Goal: Task Accomplishment & Management: Use online tool/utility

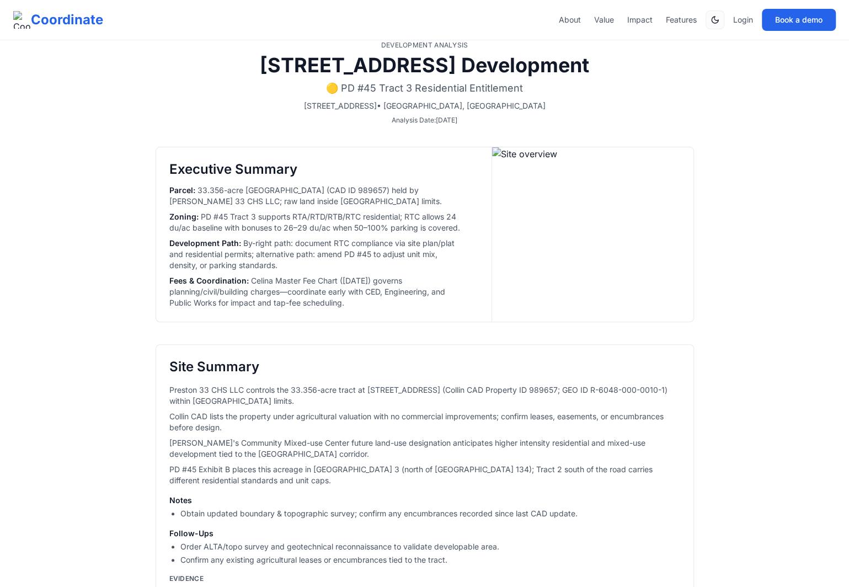
scroll to position [2, 0]
drag, startPoint x: 385, startPoint y: 313, endPoint x: 159, endPoint y: 169, distance: 267.6
click at [159, 169] on div "Executive Summary Parcel : 33.356-acre Westgate Tract (CAD ID 989657) held by P…" at bounding box center [317, 235] width 323 height 174
copy div "Executive Summary Parcel : 33.356-acre Westgate Tract (CAD ID 989657) held by P…"
click at [240, 323] on div "Executive Summary Parcel : 33.356-acre Westgate Tract (CAD ID 989657) held by P…" at bounding box center [317, 235] width 323 height 174
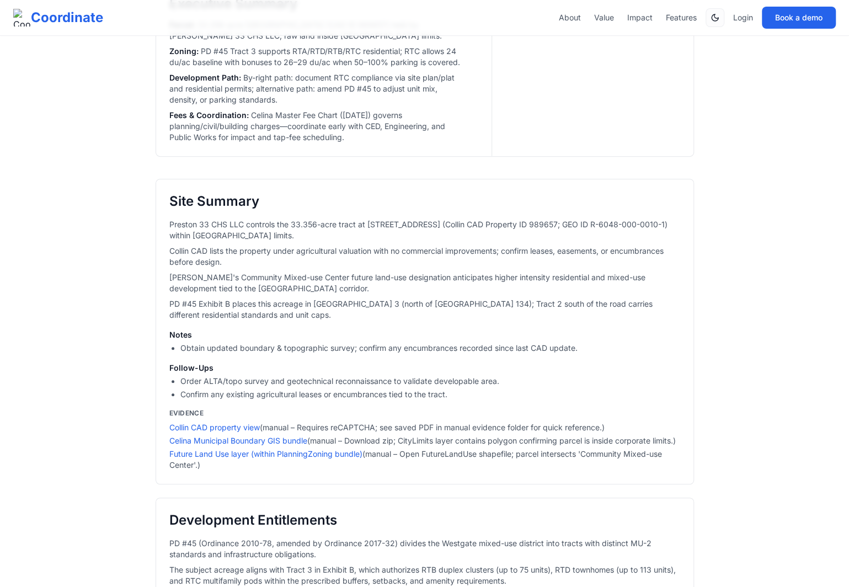
scroll to position [196, 0]
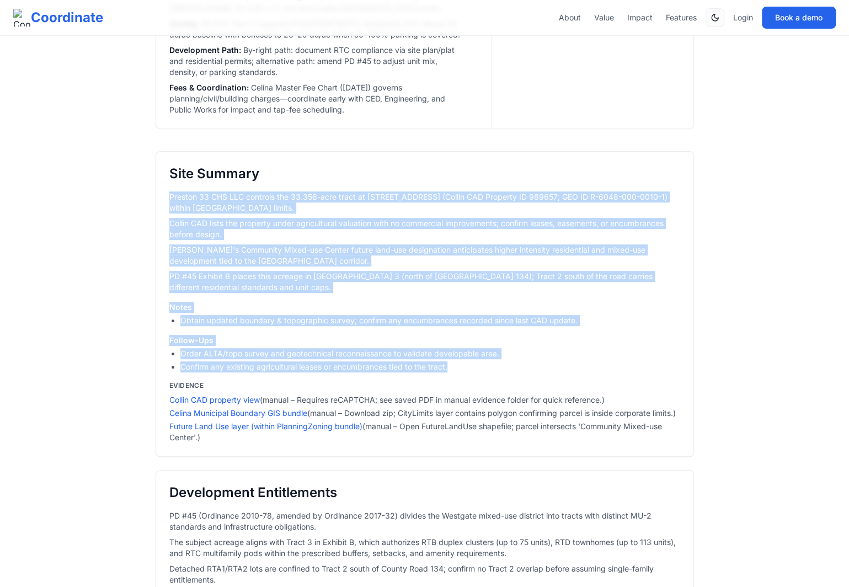
drag, startPoint x: 459, startPoint y: 416, endPoint x: 161, endPoint y: 241, distance: 345.9
click at [161, 241] on div "Site Summary Preston 33 CHS LLC controls the 33.356-acre tract at 10351 County …" at bounding box center [425, 304] width 538 height 306
copy div "Preston 33 CHS LLC controls the 33.356-acre tract at 10351 County Road 134 (Col…"
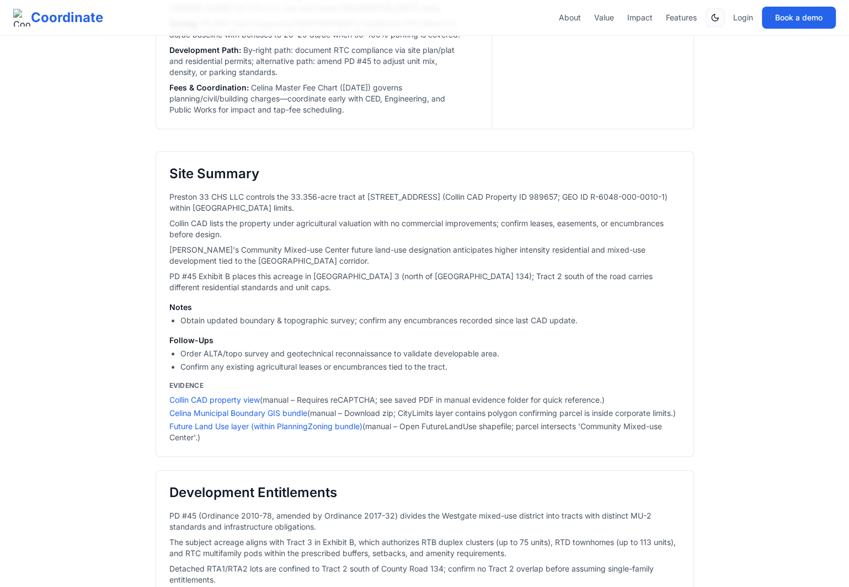
click at [161, 347] on div "Site Summary Preston 33 CHS LLC controls the 33.356-acre tract at 10351 County …" at bounding box center [425, 304] width 538 height 306
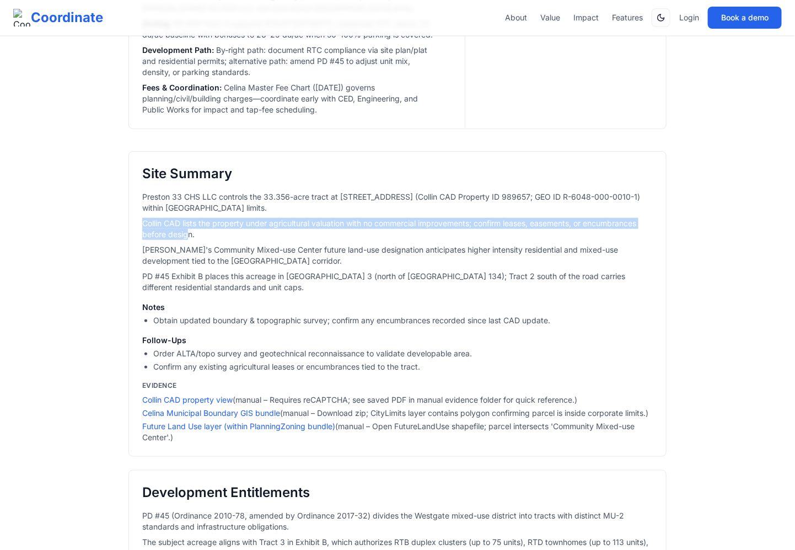
drag, startPoint x: 190, startPoint y: 285, endPoint x: 131, endPoint y: 272, distance: 59.8
click at [131, 272] on div "Site Summary Preston 33 CHS LLC controls the 33.356-acre tract at 10351 County …" at bounding box center [398, 304] width 538 height 306
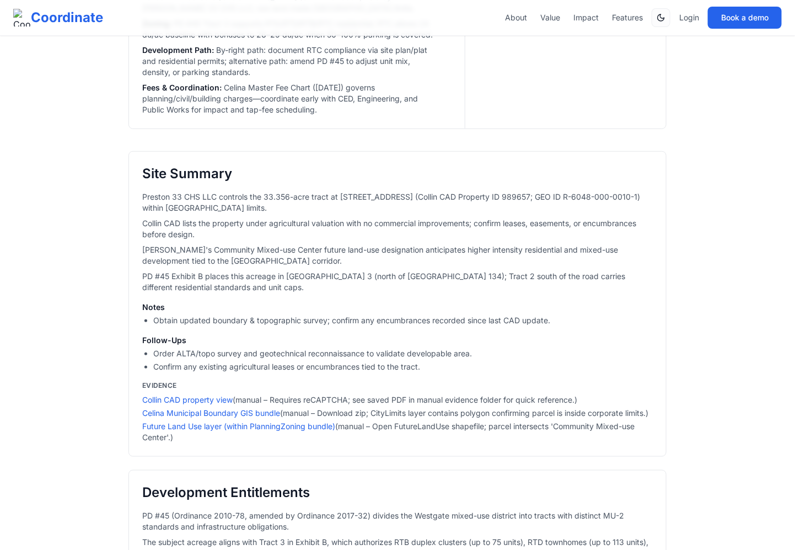
click at [179, 266] on p "Celina's Community Mixed-use Center future land-use designation anticipates hig…" at bounding box center [397, 255] width 511 height 22
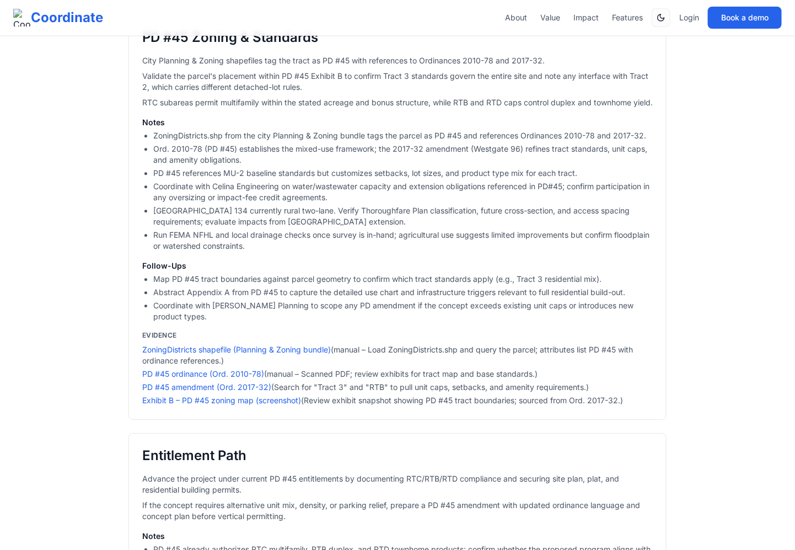
scroll to position [1033, 0]
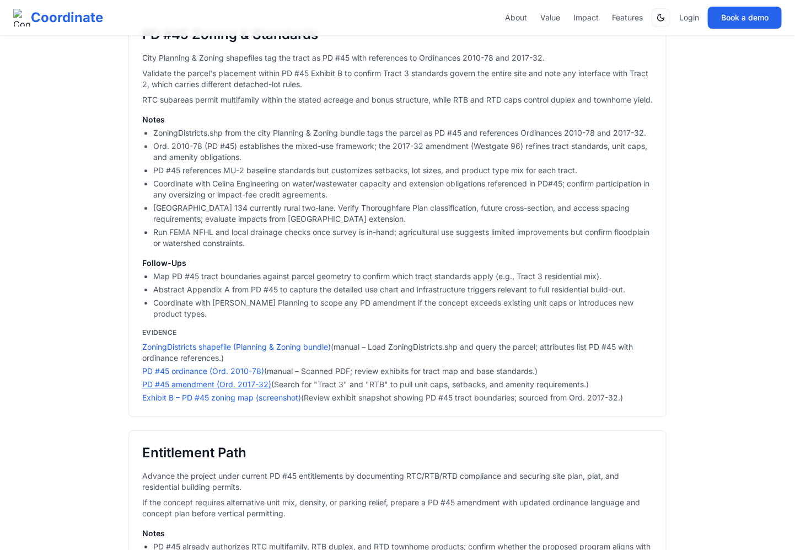
click at [237, 389] on link "PD #45 amendment (Ord. 2017-32)" at bounding box center [206, 383] width 129 height 9
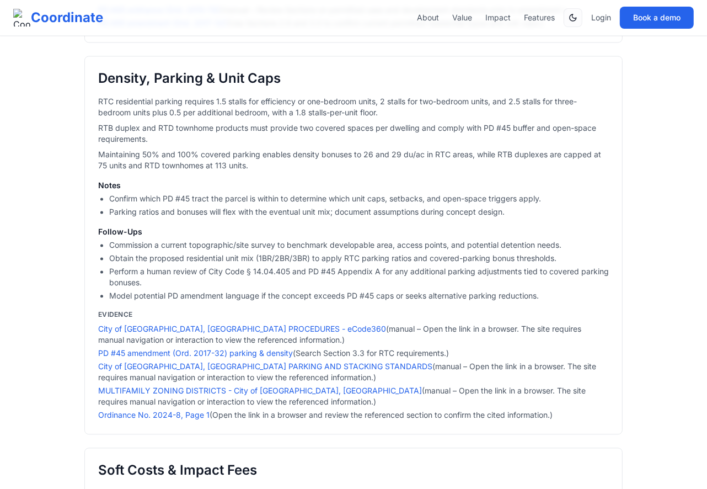
scroll to position [1716, 0]
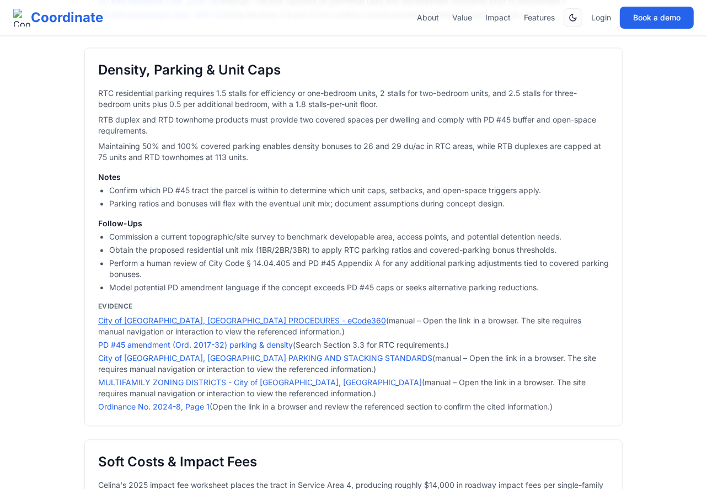
click at [246, 325] on link "City of Celina, TX PROCEDURES - eCode360" at bounding box center [242, 319] width 288 height 9
click at [272, 349] on link "PD #45 amendment (Ord. 2017-32) parking & density" at bounding box center [195, 344] width 195 height 9
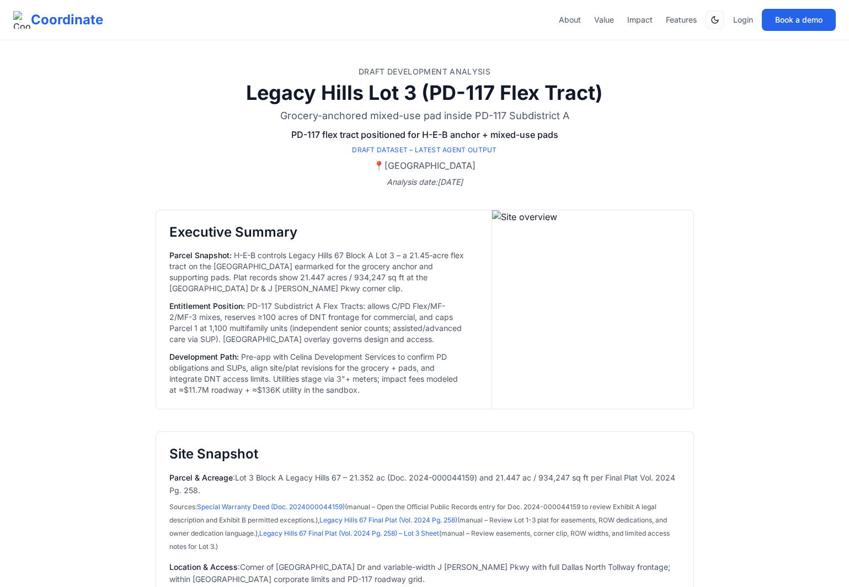
select select "**"
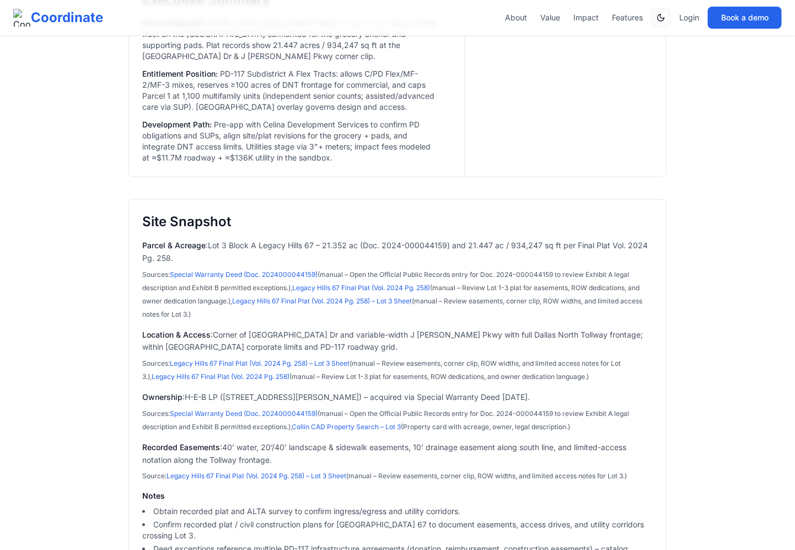
scroll to position [254, 0]
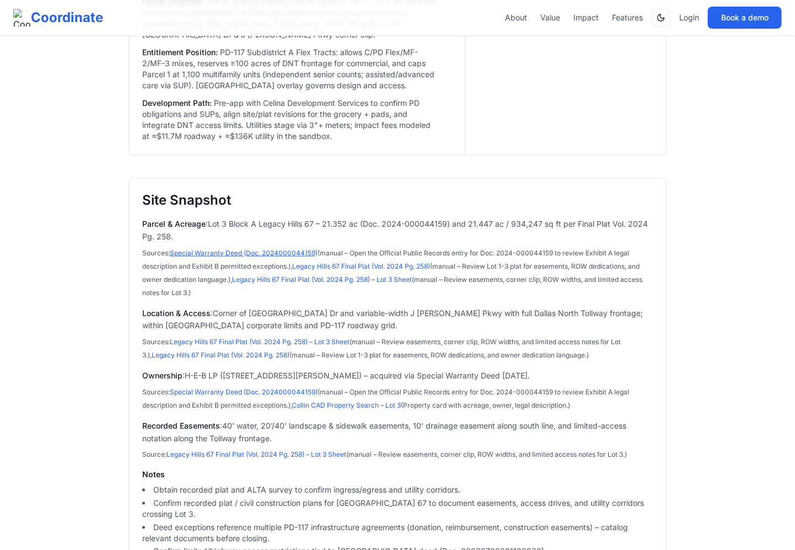
click at [297, 252] on link "Special Warranty Deed (Doc. 2024000044159)" at bounding box center [244, 253] width 148 height 8
click at [421, 267] on link "Legacy Hills 67 Final Plat (Vol. 2024 Pg. 258)" at bounding box center [361, 266] width 138 height 8
click at [391, 279] on link "Legacy Hills 67 Final Plat (Vol. 2024 Pg. 258) – Lot 3 Sheet" at bounding box center [322, 279] width 180 height 8
select select "**"
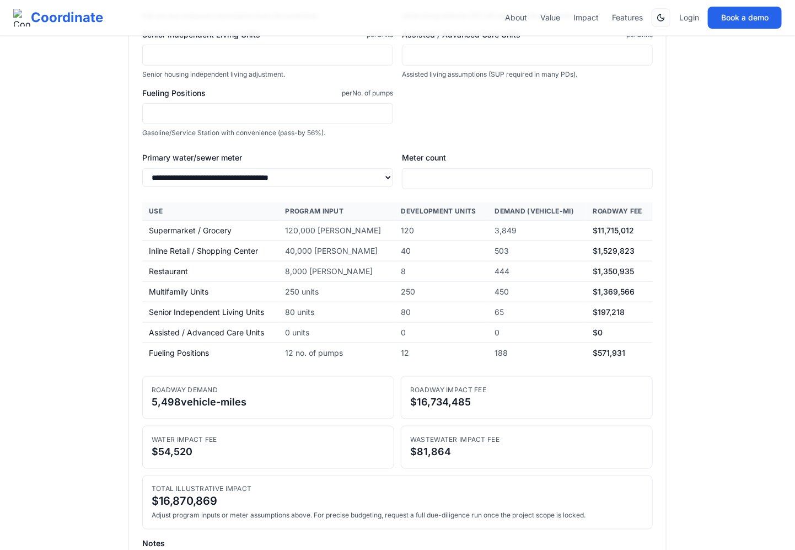
scroll to position [1936, 0]
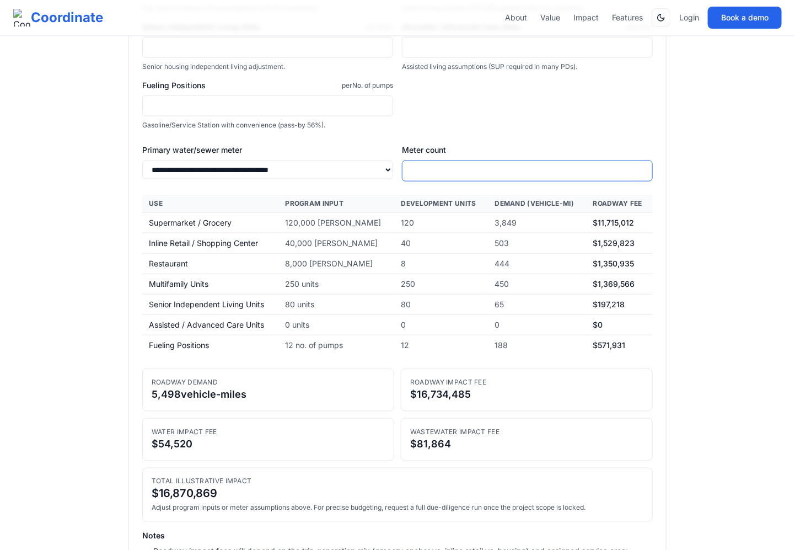
click at [483, 161] on input "*" at bounding box center [527, 171] width 251 height 21
type input "*"
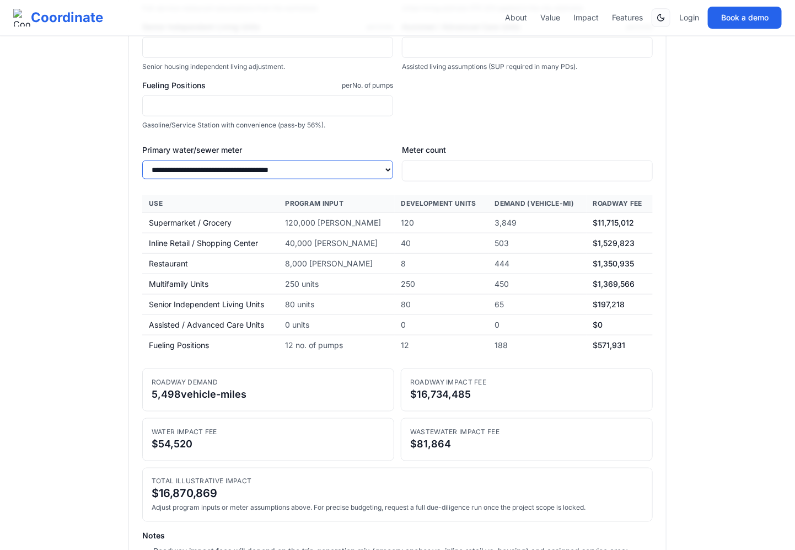
click at [369, 161] on select "**********" at bounding box center [267, 170] width 251 height 19
select select "**"
click at [142, 161] on select "**********" at bounding box center [267, 170] width 251 height 19
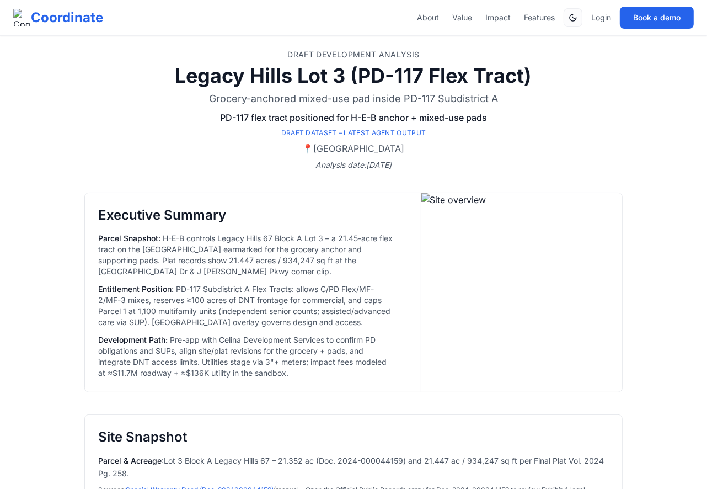
scroll to position [0, 0]
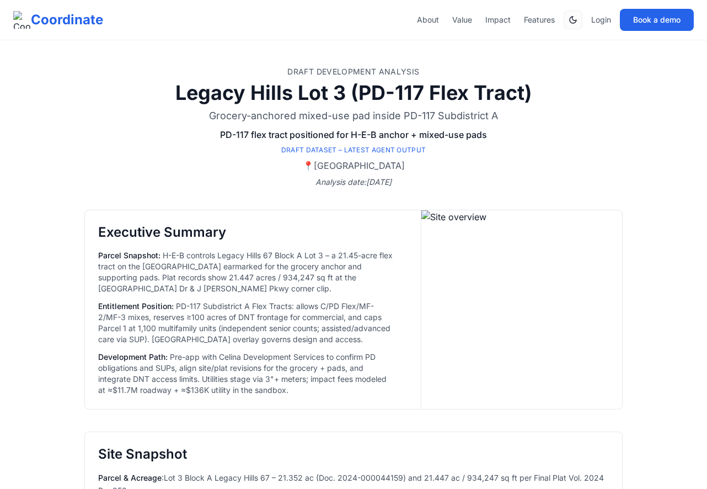
select select "**"
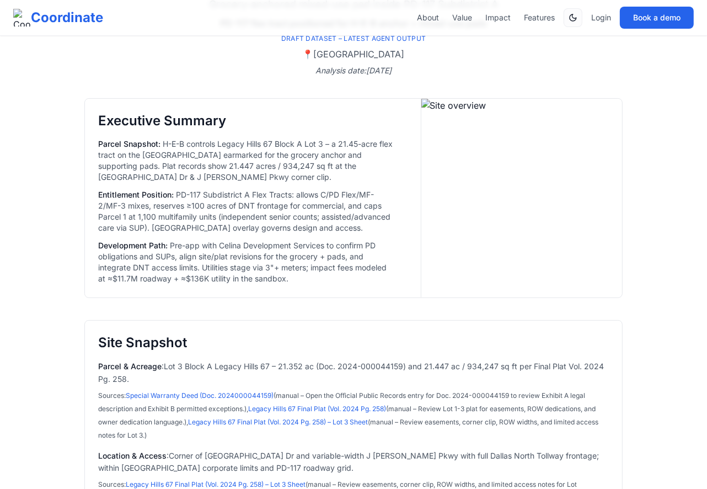
scroll to position [115, 0]
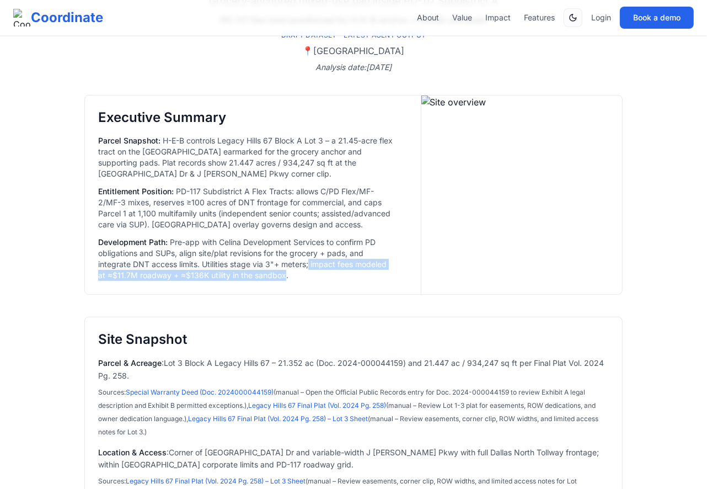
copy p "impact fees modeled at ≈$11.7M roadway + ≈$136K utility in the sandbox"
drag, startPoint x: 284, startPoint y: 275, endPoint x: 311, endPoint y: 261, distance: 30.3
click at [311, 261] on p "Development Path : Pre-app with Celina Development Services to confirm PD oblig…" at bounding box center [246, 259] width 296 height 44
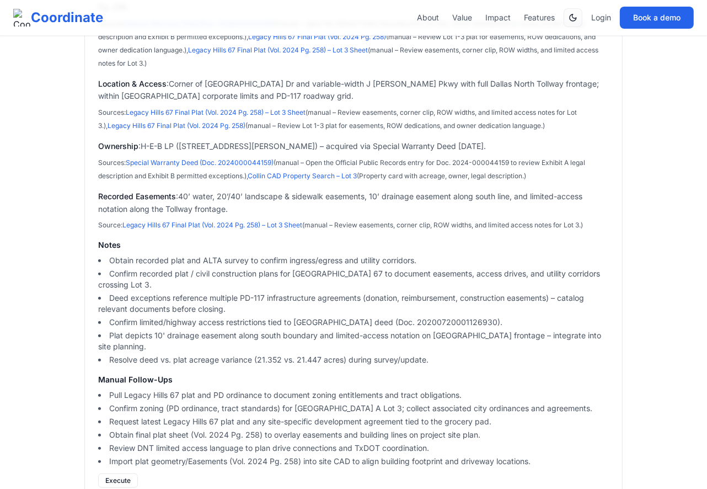
scroll to position [485, 0]
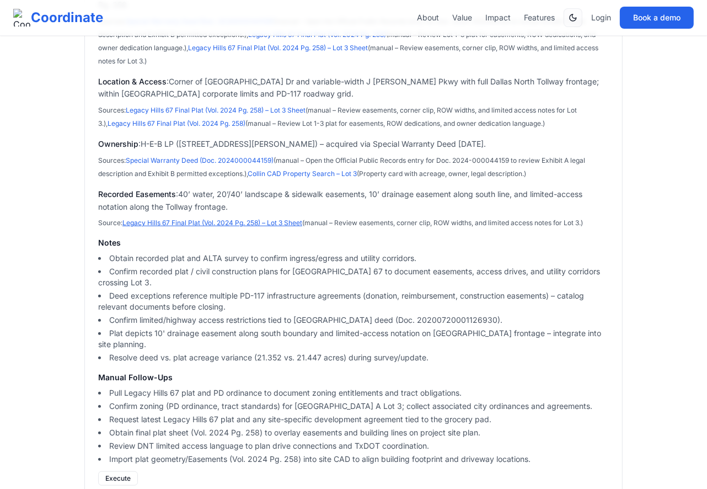
click at [246, 222] on link "Legacy Hills 67 Final Plat (Vol. 2024 Pg. 258) – Lot 3 Sheet" at bounding box center [212, 222] width 180 height 8
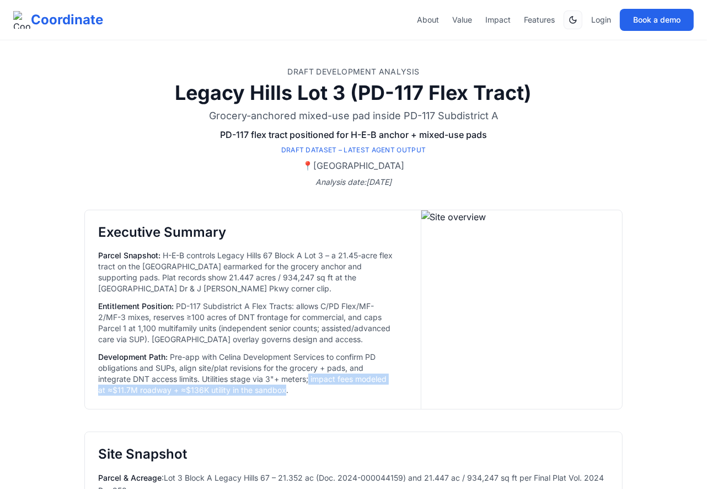
scroll to position [12, 0]
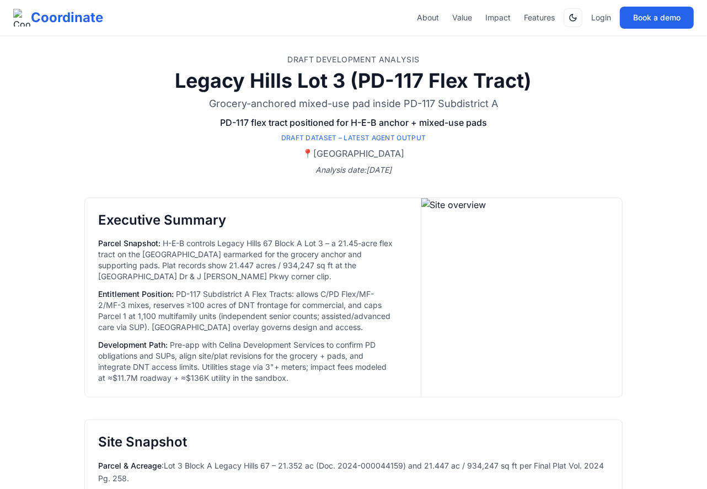
click at [191, 325] on p "Entitlement Position : PD-117 Subdistrict A Flex Tracts: allows C/PD Flex/MF-2/…" at bounding box center [246, 310] width 296 height 44
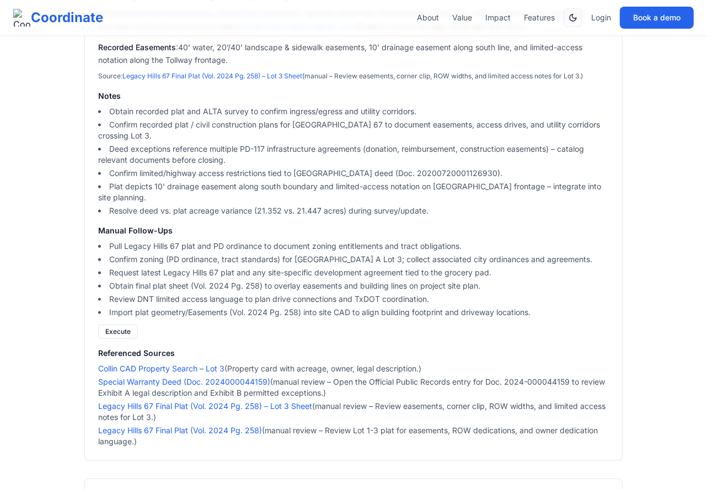
scroll to position [644, 0]
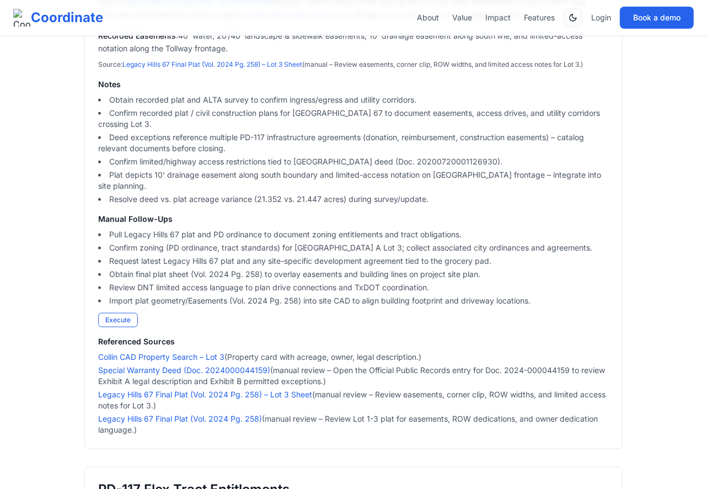
click at [124, 321] on button "Execute" at bounding box center [118, 320] width 40 height 14
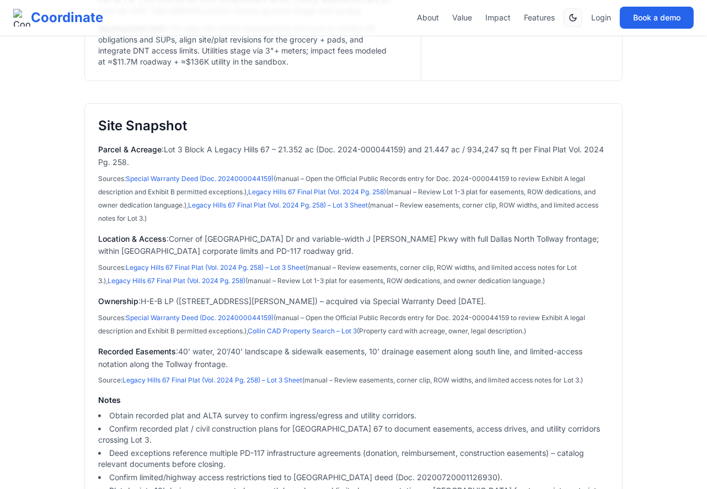
scroll to position [322, 0]
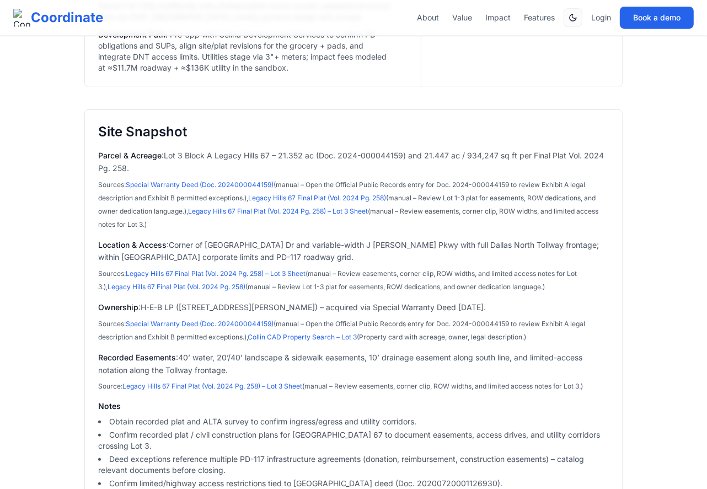
drag, startPoint x: 147, startPoint y: 443, endPoint x: 99, endPoint y: 135, distance: 312.6
click at [99, 135] on section "Site Snapshot Parcel & Acreage : Lot 3 Block A Legacy Hills 67 – 21.352 ac (Doc…" at bounding box center [353, 446] width 538 height 675
copy section "Site Snapshot Parcel & Acreage : Lot 3 Block A Legacy Hills 67 – 21.352 ac (Doc…"
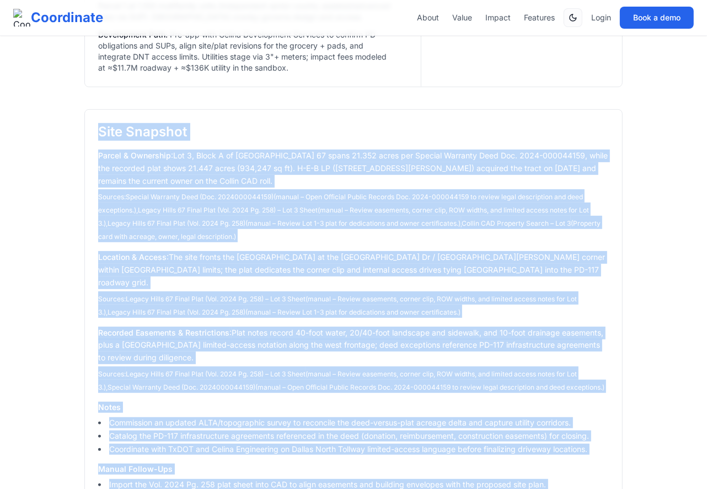
scroll to position [0, 0]
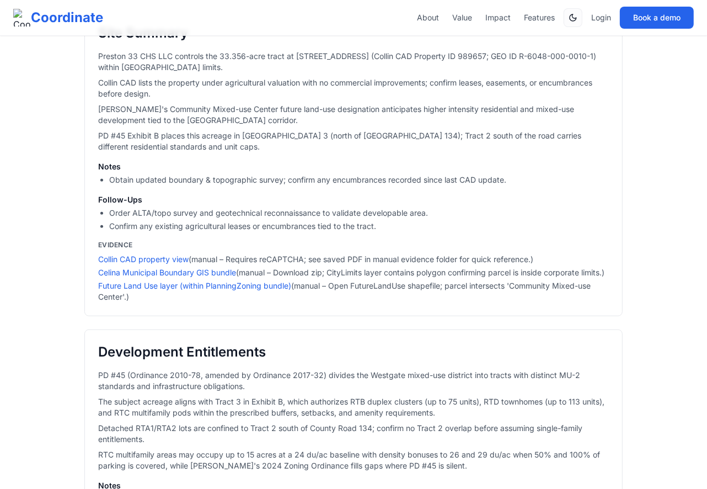
scroll to position [335, 0]
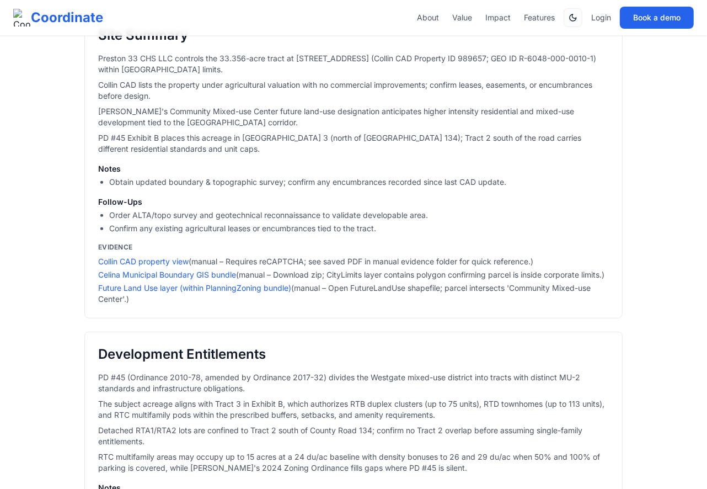
drag, startPoint x: 151, startPoint y: 357, endPoint x: 88, endPoint y: 83, distance: 281.2
click at [88, 83] on div "Site Summary Preston 33 CHS LLC controls the 33.356-acre tract at 10351 County …" at bounding box center [353, 166] width 538 height 306
copy div "Site Summary Preston 33 CHS LLC controls the 33.356-acre tract at 10351 County …"
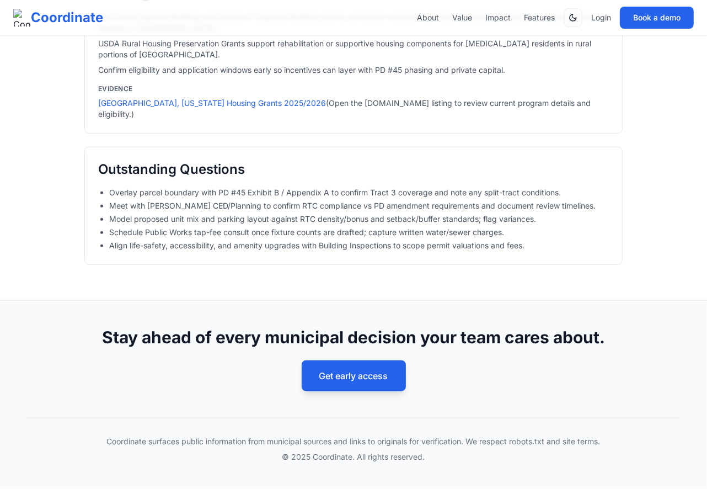
scroll to position [3732, 0]
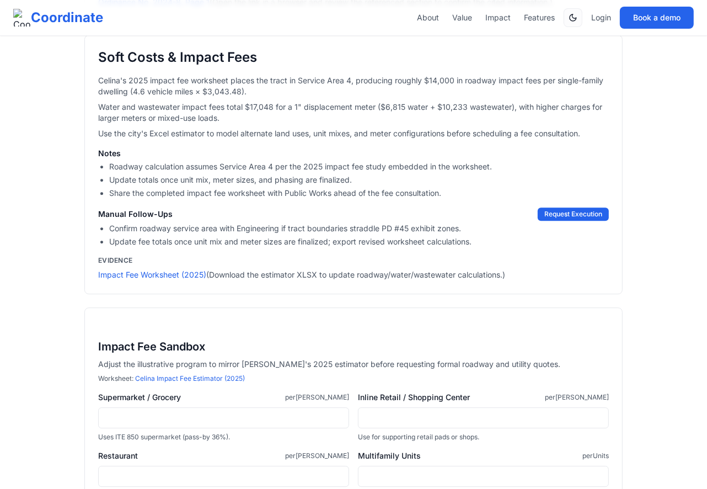
scroll to position [2130, 0]
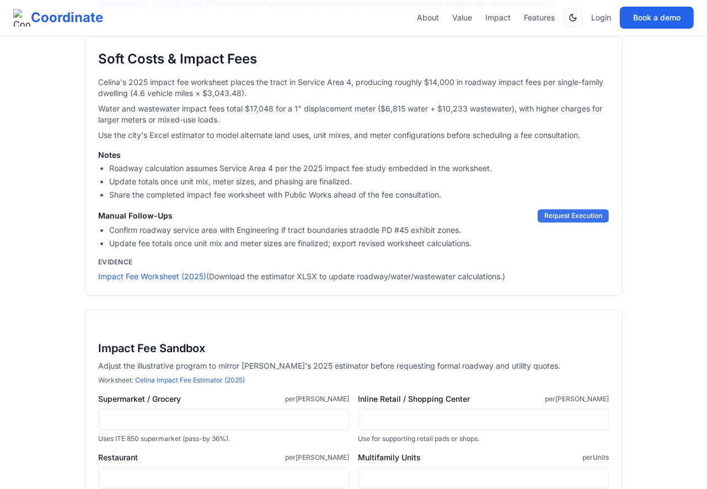
click at [552, 222] on button "Request Execution" at bounding box center [573, 215] width 71 height 13
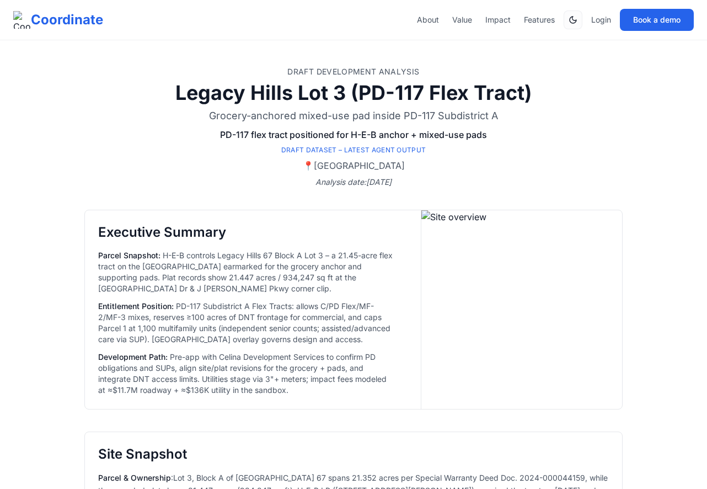
select select "**"
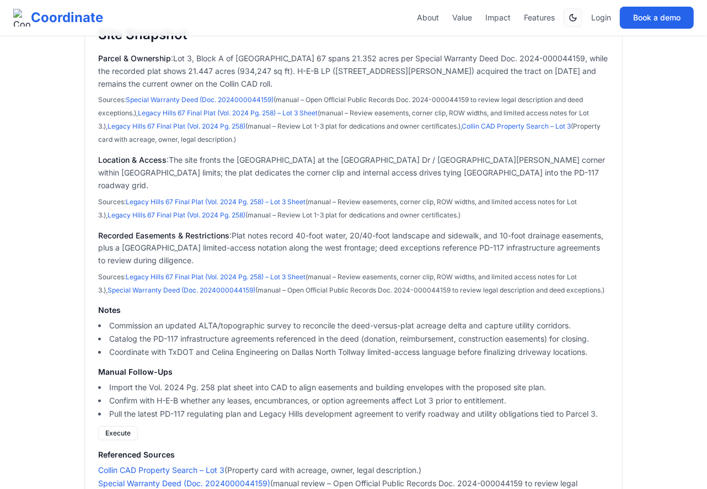
scroll to position [405, 0]
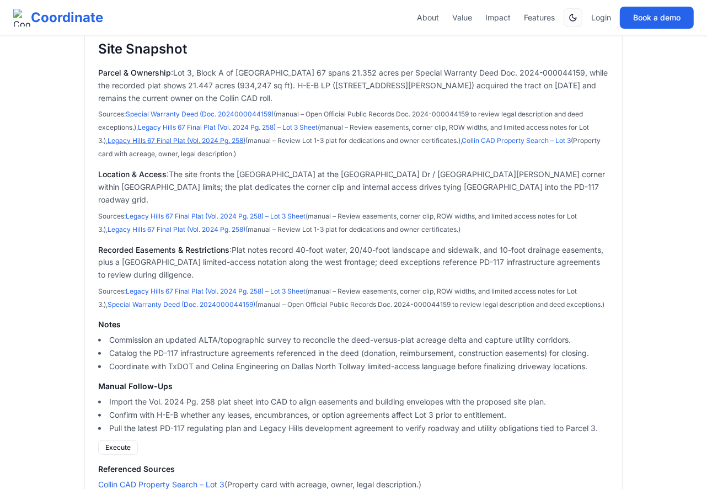
click at [240, 141] on link "Legacy Hills 67 Final Plat (Vol. 2024 Pg. 258)" at bounding box center [177, 140] width 138 height 8
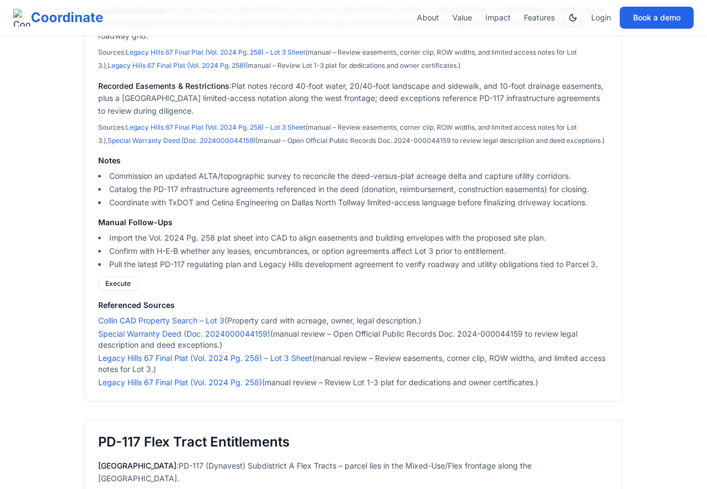
scroll to position [571, 0]
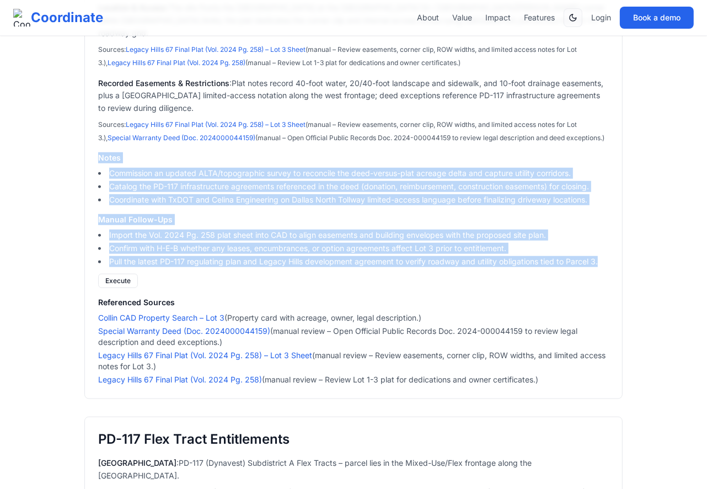
drag, startPoint x: 617, startPoint y: 253, endPoint x: 65, endPoint y: 144, distance: 562.7
copy section "Notes Commission an updated ALTA/topographic survey to reconcile the deed-versu…"
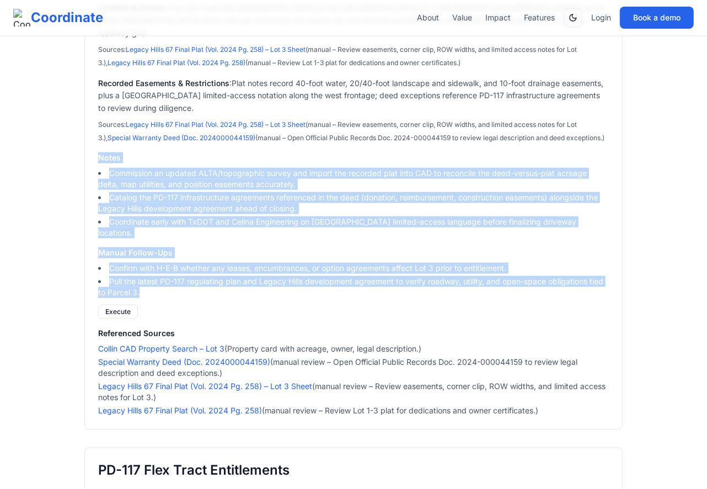
click at [88, 197] on section "Site Snapshot Parcel & Ownership : Lot 3, Block A of [GEOGRAPHIC_DATA] 67 spans…" at bounding box center [353, 145] width 538 height 570
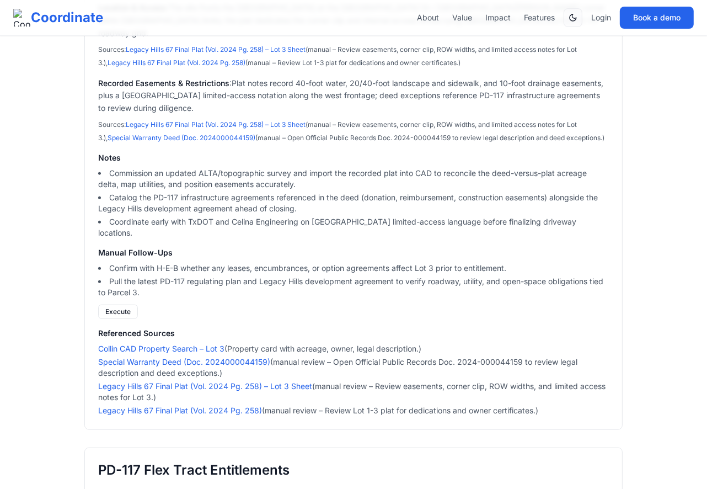
scroll to position [567, 0]
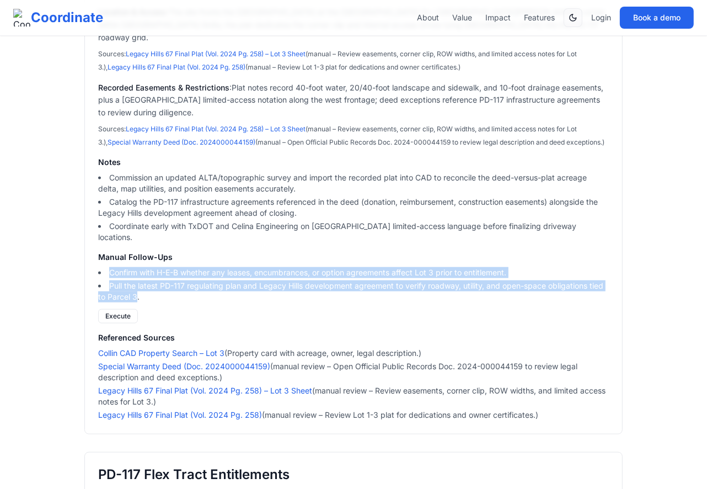
drag, startPoint x: 108, startPoint y: 256, endPoint x: 136, endPoint y: 283, distance: 38.6
click at [136, 283] on ul "Confirm with H-E-B whether any leases, encumbrances, or option agreements affec…" at bounding box center [353, 284] width 511 height 35
click at [136, 283] on li "Pull the latest PD-117 regulating plan and Legacy Hills development agreement t…" at bounding box center [353, 291] width 511 height 22
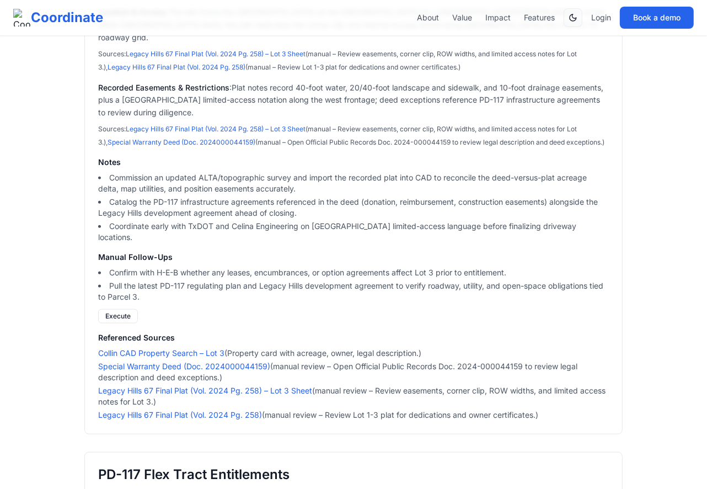
click at [134, 287] on li "Pull the latest PD-117 regulating plan and Legacy Hills development agreement t…" at bounding box center [353, 291] width 511 height 22
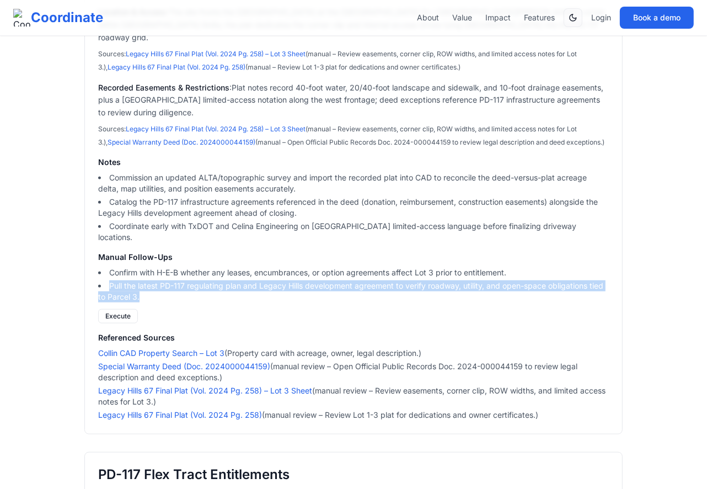
drag, startPoint x: 140, startPoint y: 279, endPoint x: 109, endPoint y: 270, distance: 32.7
click at [109, 280] on li "Pull the latest PD-117 regulating plan and Legacy Hills development agreement t…" at bounding box center [353, 291] width 511 height 22
copy li "Pull the latest PD-117 regulating plan and Legacy Hills development agreement t…"
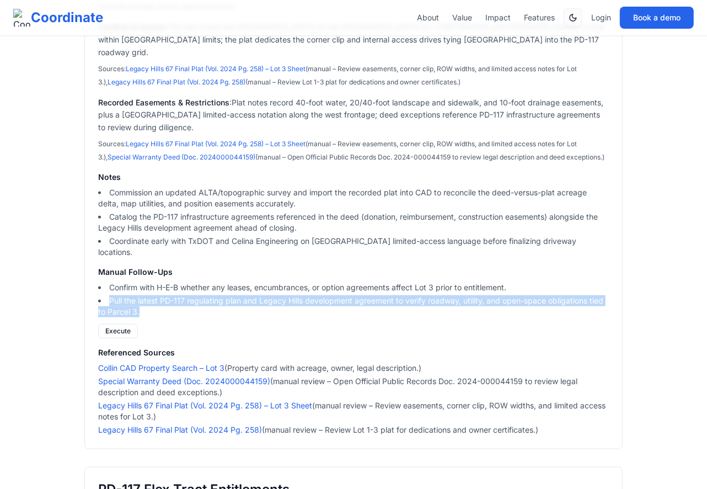
scroll to position [553, 0]
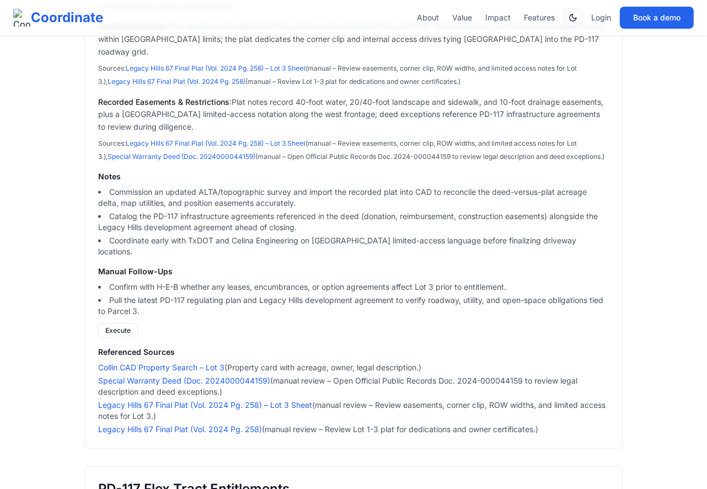
click at [222, 301] on li "Pull the latest PD-117 regulating plan and Legacy Hills development agreement t…" at bounding box center [353, 306] width 511 height 22
click at [249, 281] on li "Confirm with H-E-B whether any leases, encumbrances, or option agreements affec…" at bounding box center [353, 286] width 511 height 11
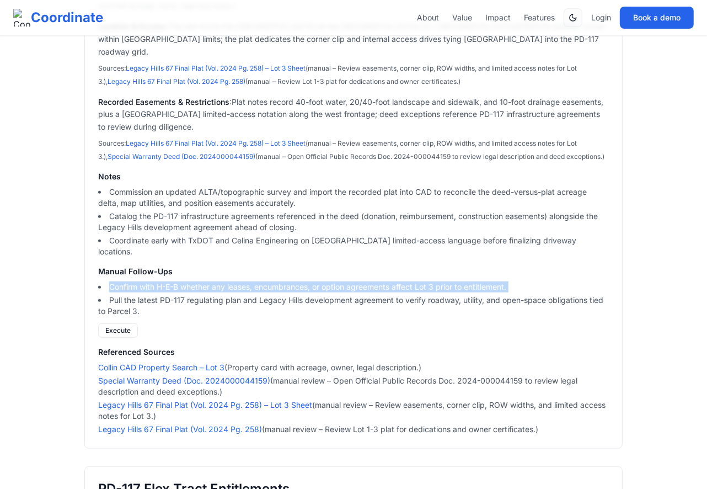
click at [249, 281] on li "Confirm with H-E-B whether any leases, encumbrances, or option agreements affec…" at bounding box center [353, 286] width 511 height 11
copy li "Confirm with H-E-B whether any leases, encumbrances, or option agreements affec…"
click at [249, 281] on li "Confirm with H-E-B whether any leases, encumbrances, or option agreements affec…" at bounding box center [353, 286] width 511 height 11
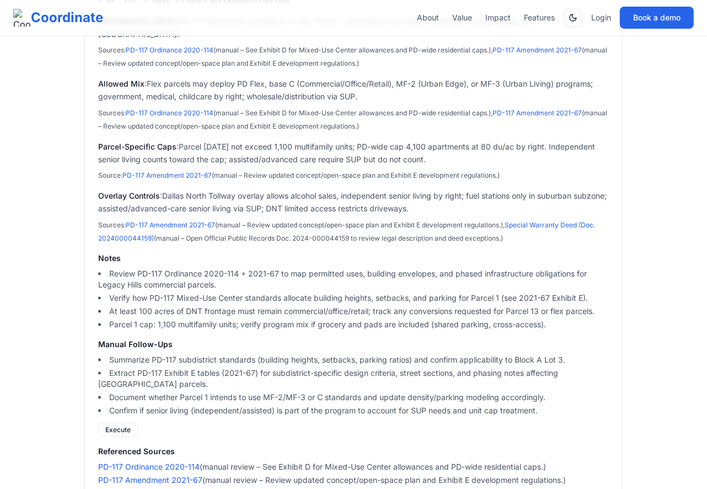
scroll to position [1044, 0]
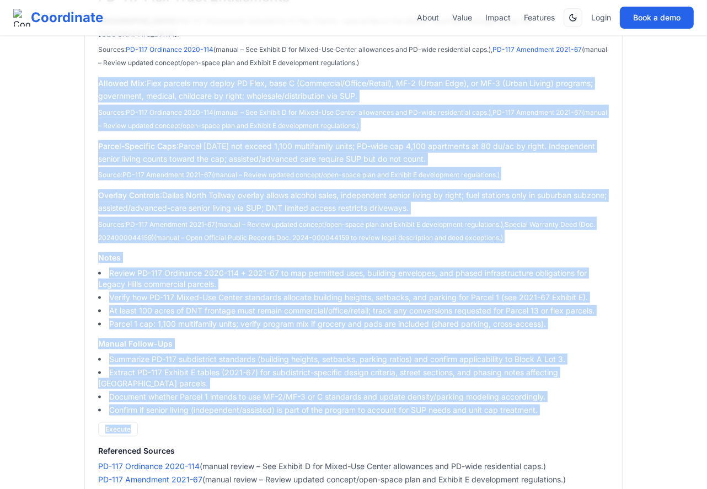
drag, startPoint x: 167, startPoint y: 397, endPoint x: 74, endPoint y: 55, distance: 354.7
copy section "Allowed Mix : Flex parcels may deploy PD Flex, base C (Commercial/Office/Retail…"
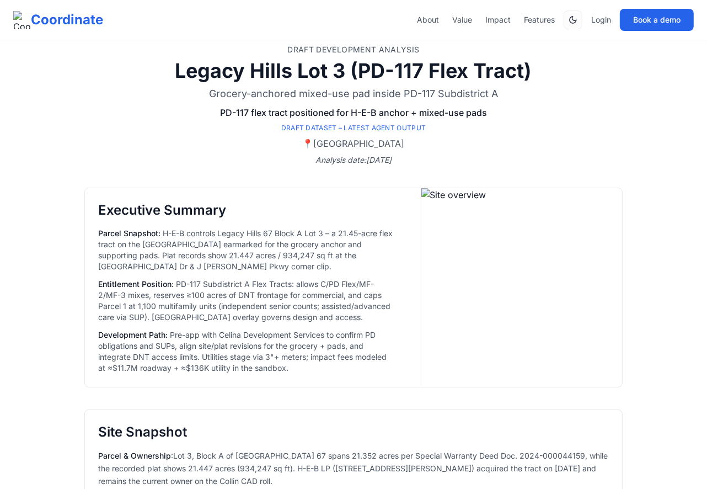
scroll to position [0, 0]
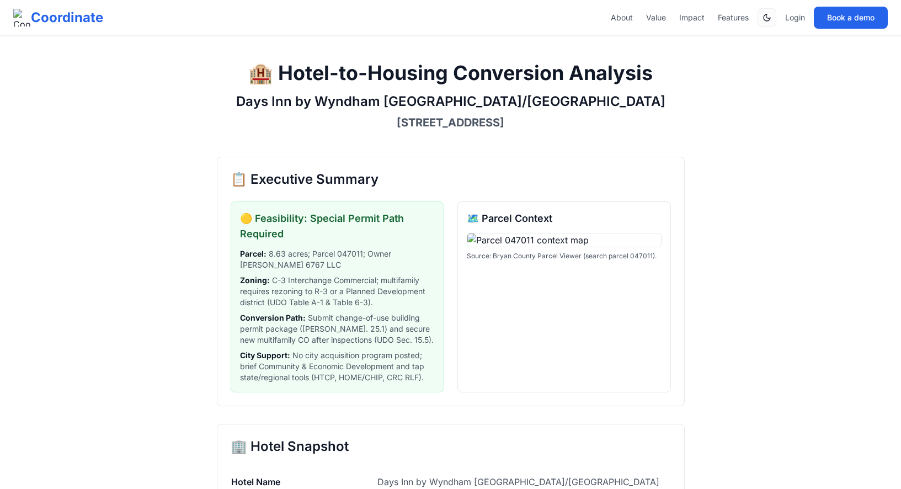
scroll to position [7, 0]
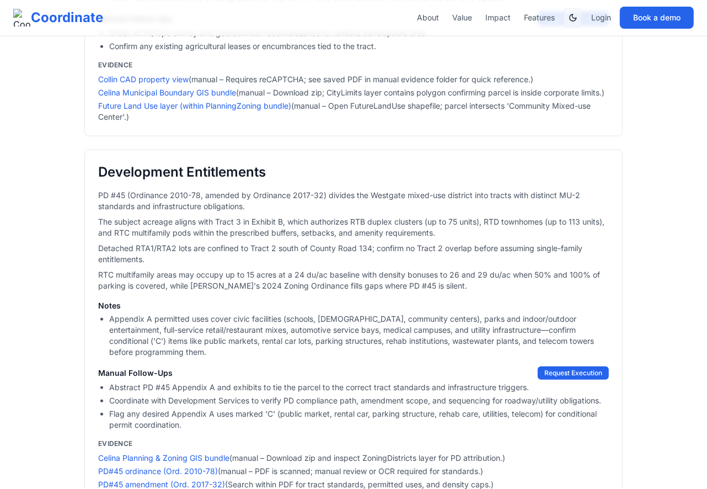
scroll to position [443, 0]
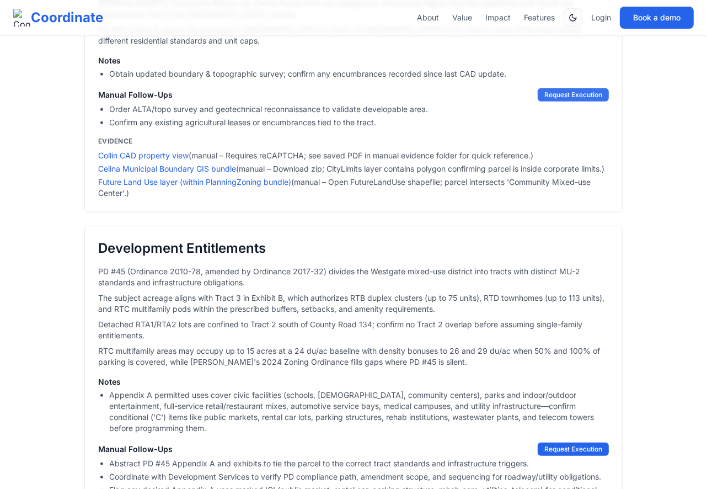
click at [554, 101] on button "Request Execution" at bounding box center [573, 94] width 71 height 13
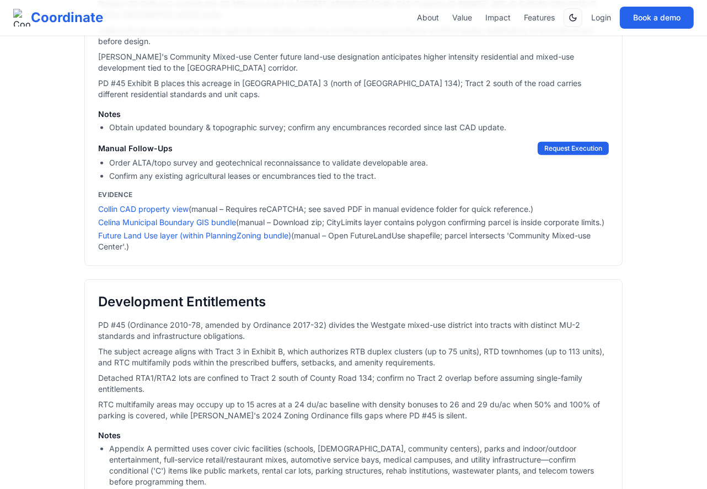
scroll to position [400, 0]
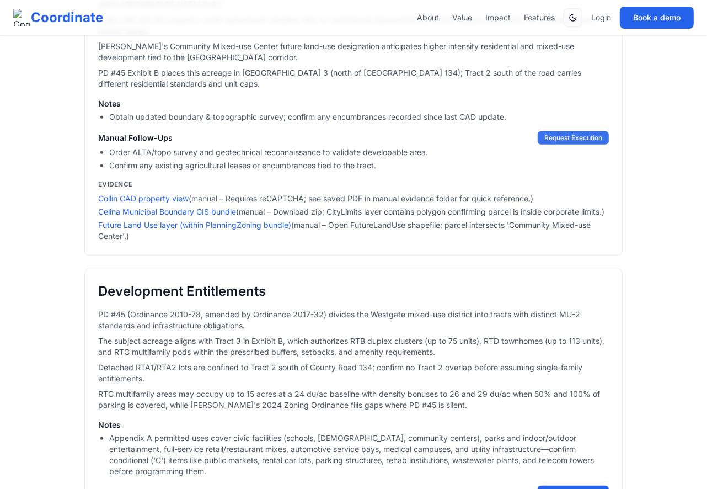
click at [590, 145] on button "Request Execution" at bounding box center [573, 137] width 71 height 13
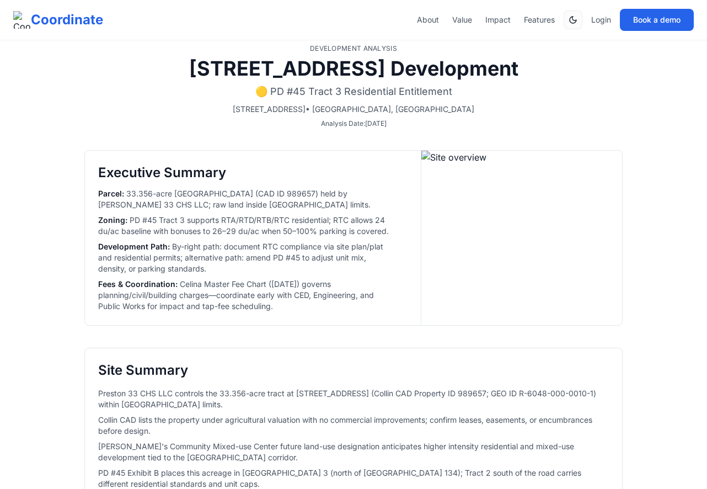
scroll to position [400, 0]
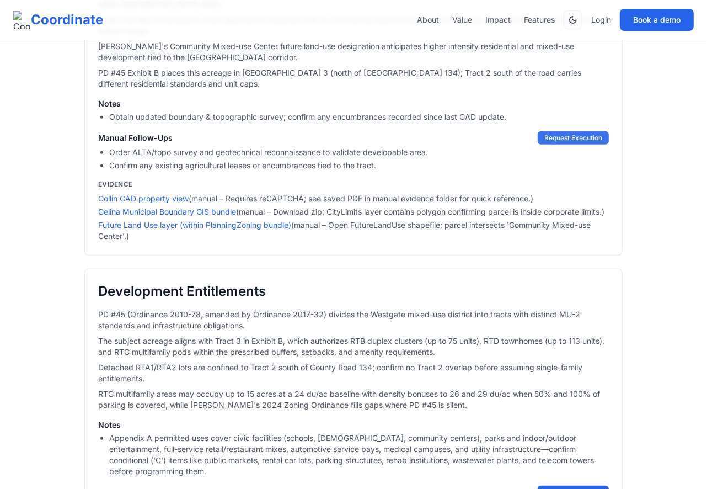
click at [587, 145] on button "Request Execution" at bounding box center [573, 137] width 71 height 13
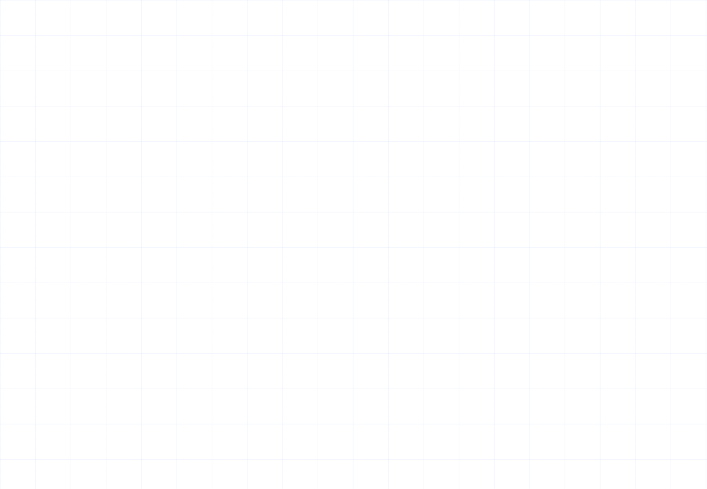
scroll to position [400, 0]
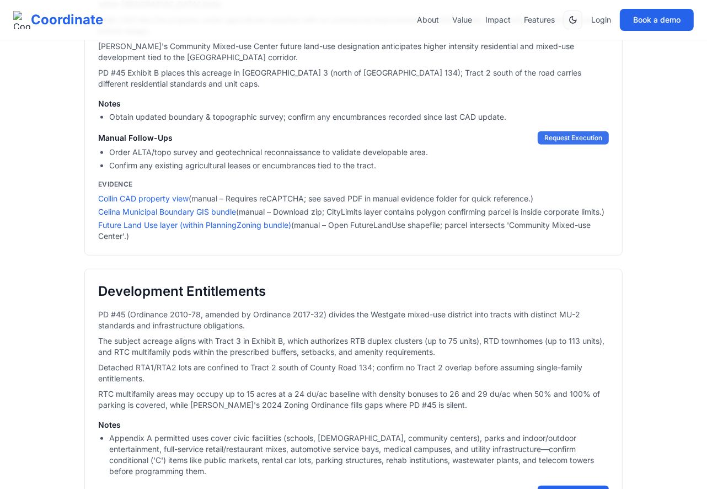
click at [568, 145] on button "Request Execution" at bounding box center [573, 137] width 71 height 13
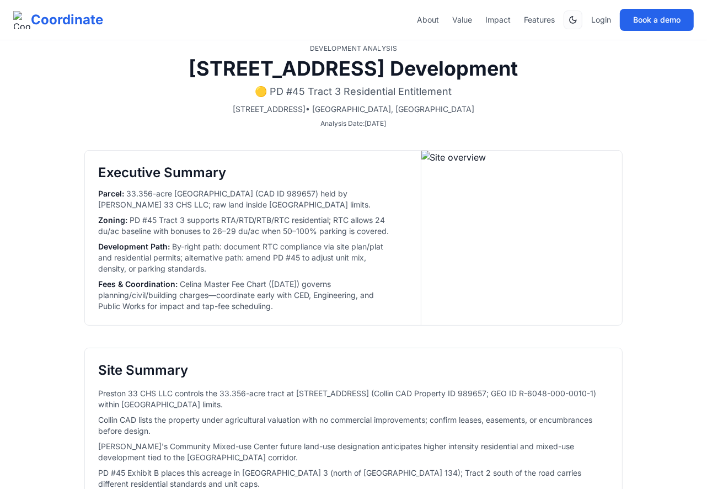
scroll to position [400, 0]
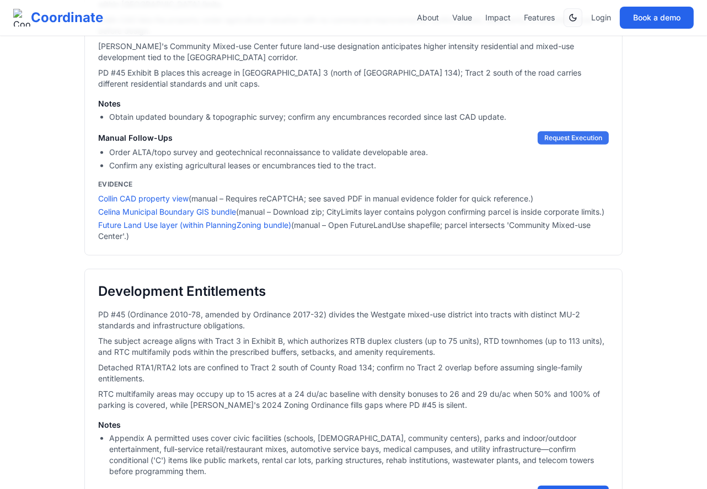
click at [570, 145] on button "Request Execution" at bounding box center [573, 137] width 71 height 13
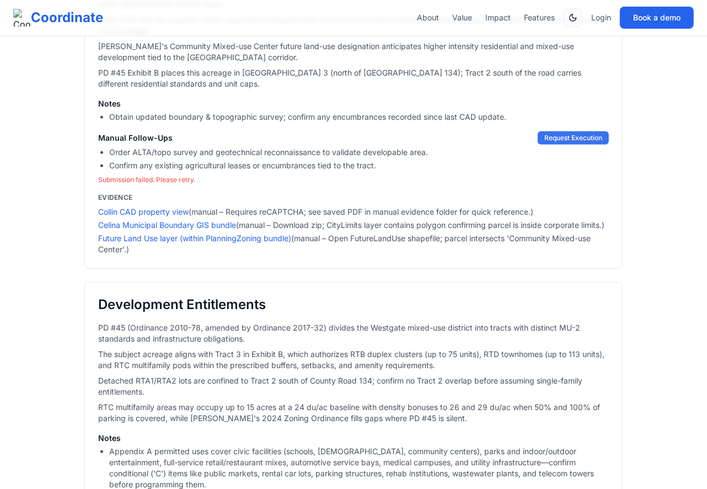
click at [575, 145] on button "Request Execution" at bounding box center [573, 137] width 71 height 13
click at [570, 145] on button "Request Execution" at bounding box center [573, 137] width 71 height 13
click at [571, 145] on button "Request Execution" at bounding box center [573, 137] width 71 height 13
drag, startPoint x: 211, startPoint y: 227, endPoint x: 66, endPoint y: 226, distance: 145.6
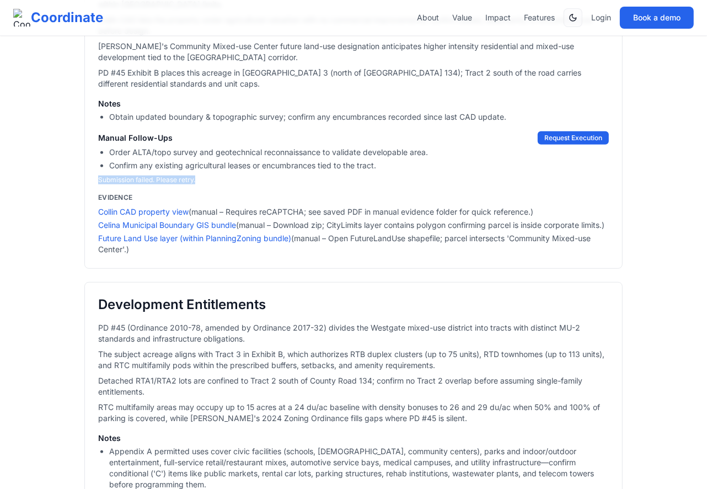
copy p "Submission failed. Please retry."
click at [568, 145] on button "Request Execution" at bounding box center [573, 137] width 71 height 13
click at [561, 171] on li "Confirm any existing agricultural leases or encumbrances tied to the tract." at bounding box center [359, 165] width 500 height 11
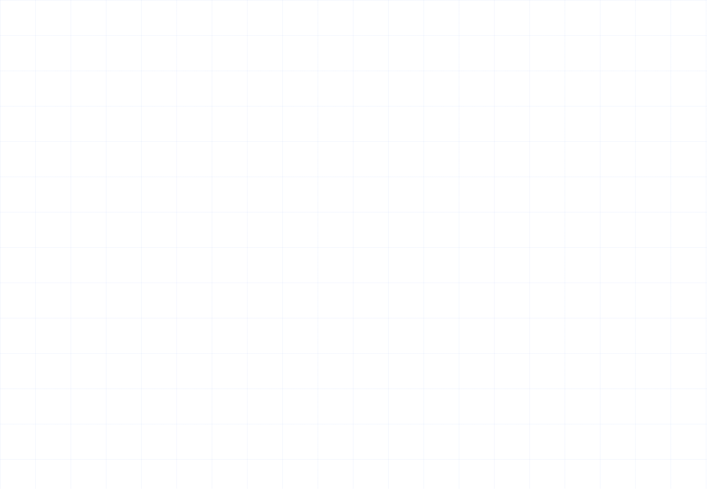
scroll to position [400, 0]
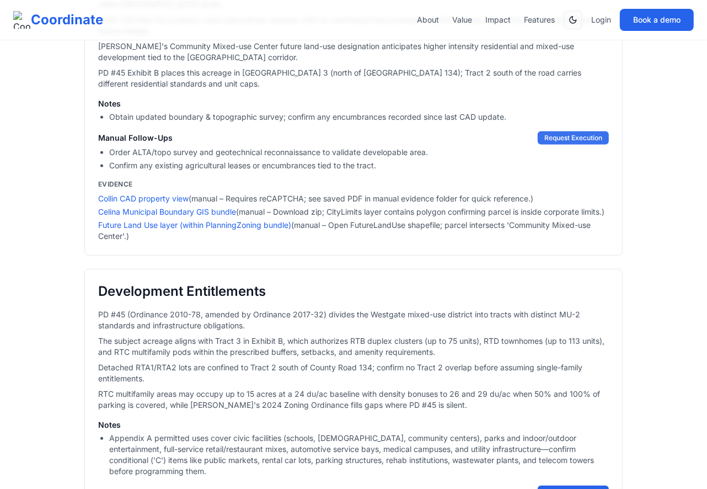
click at [564, 145] on button "Request Execution" at bounding box center [573, 137] width 71 height 13
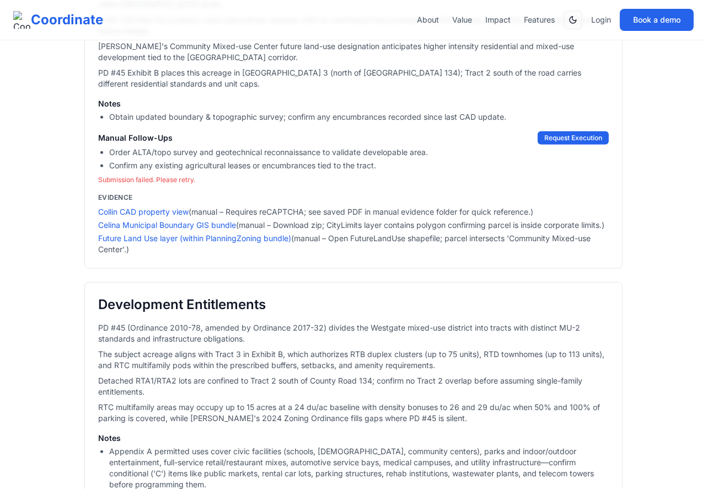
drag, startPoint x: 196, startPoint y: 220, endPoint x: 165, endPoint y: 219, distance: 31.4
click at [168, 184] on div "Manual Follow-Ups Request Execution Order ALTA/topo survey and geotechnical rec…" at bounding box center [353, 157] width 511 height 53
click at [179, 184] on p "Submission failed. Please retry." at bounding box center [353, 179] width 511 height 9
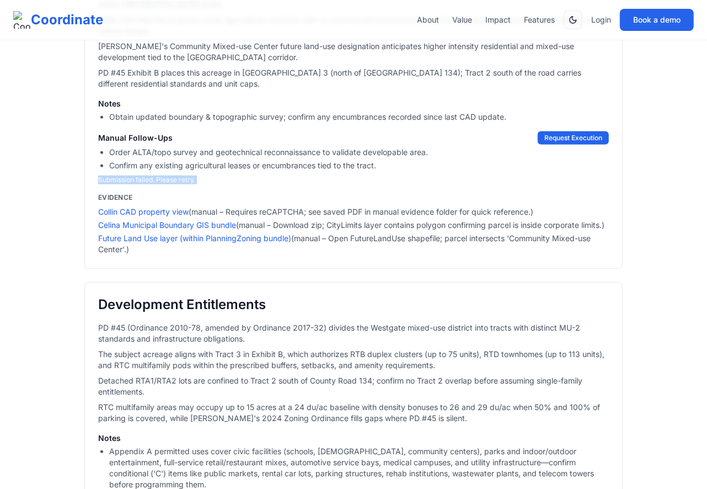
copy p "Submission failed. Please retry."
click at [559, 145] on button "Request Execution" at bounding box center [573, 137] width 71 height 13
click at [517, 184] on div "Manual Follow-Ups Request Execution Order ALTA/topo survey and geotechnical rec…" at bounding box center [353, 157] width 511 height 53
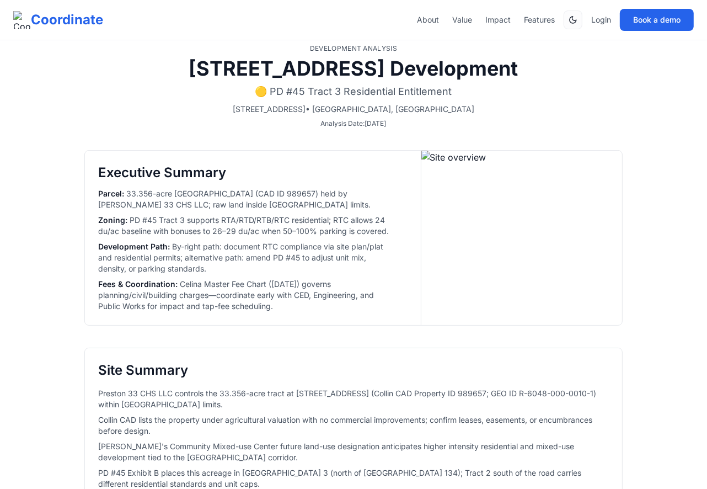
scroll to position [400, 0]
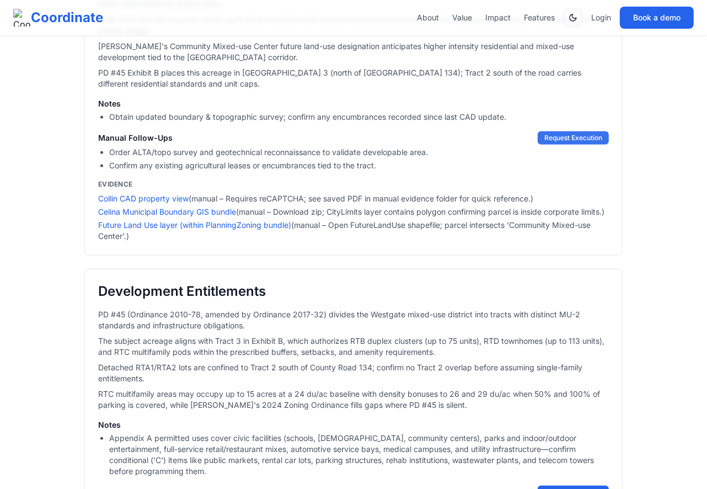
click at [553, 145] on button "Request Execution" at bounding box center [573, 137] width 71 height 13
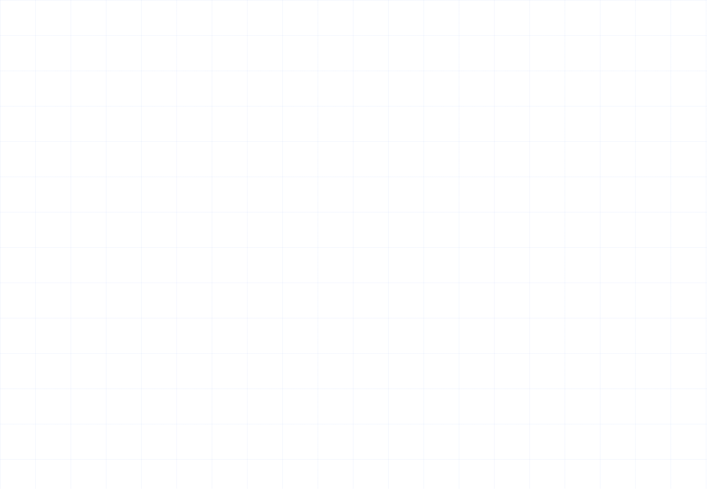
select select "**"
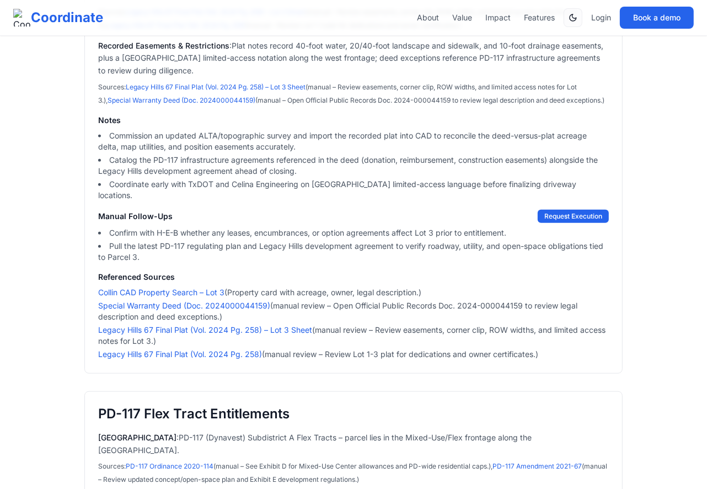
scroll to position [618, 0]
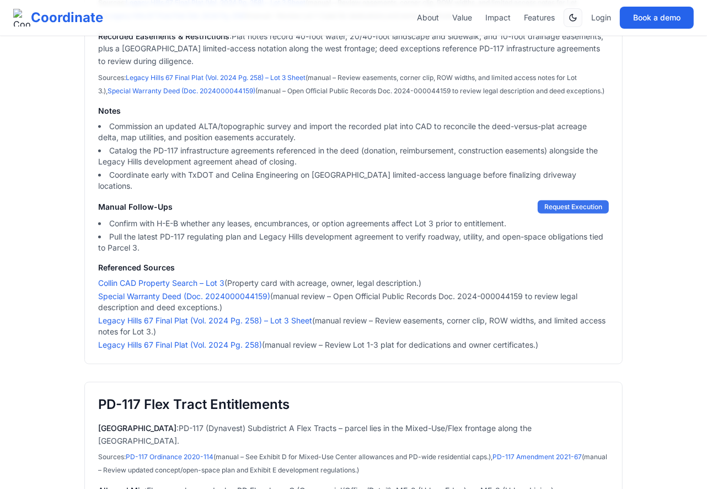
click at [563, 200] on button "Request Execution" at bounding box center [573, 206] width 71 height 13
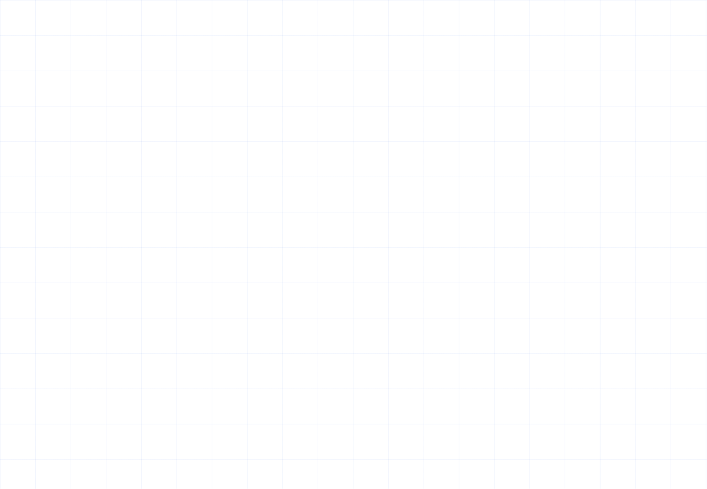
select select "**"
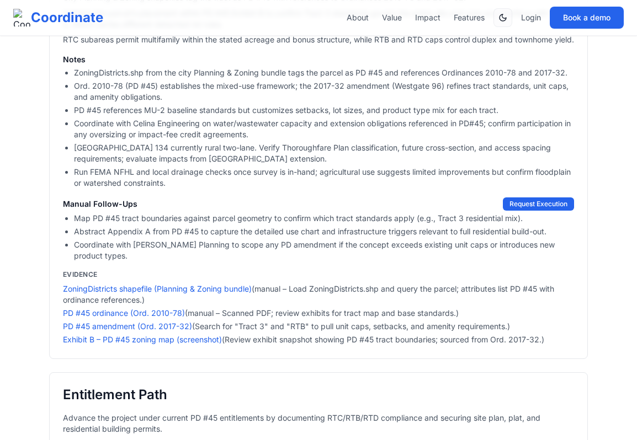
scroll to position [1077, 0]
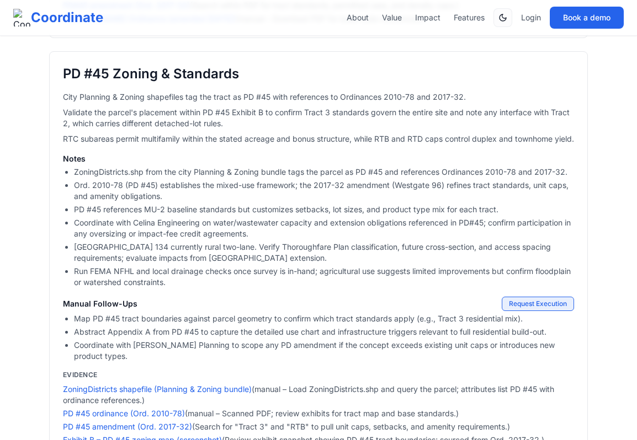
scroll to position [1002, 0]
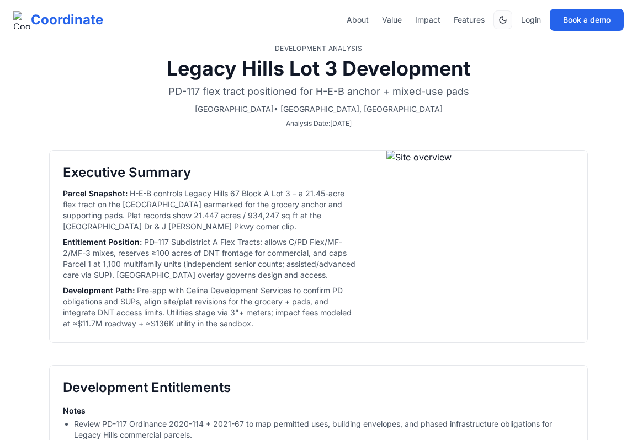
select select "**"
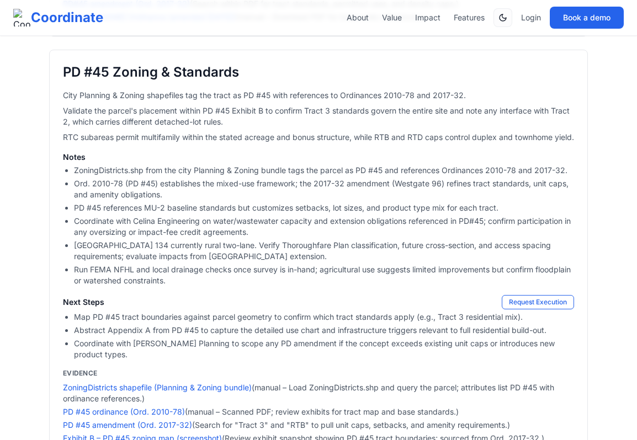
scroll to position [1002, 0]
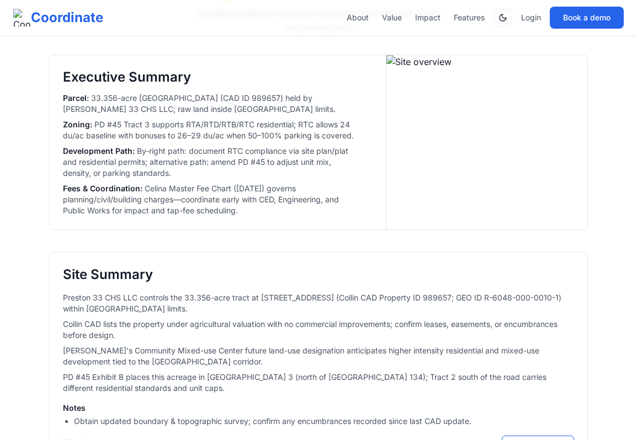
click at [185, 229] on div "Executive Summary Parcel : 33.356-acre [GEOGRAPHIC_DATA] (CAD ID 989657) held b…" at bounding box center [211, 142] width 323 height 174
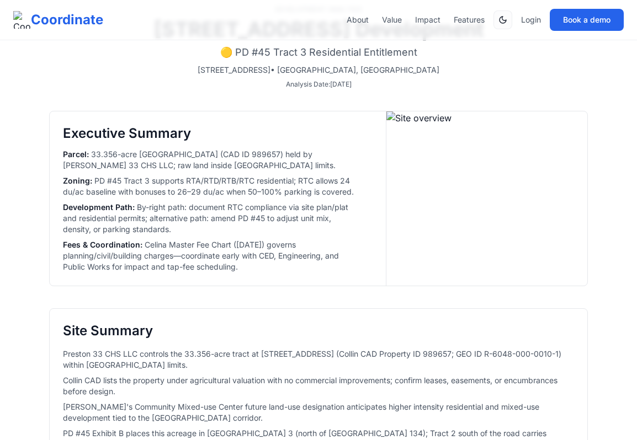
scroll to position [0, 0]
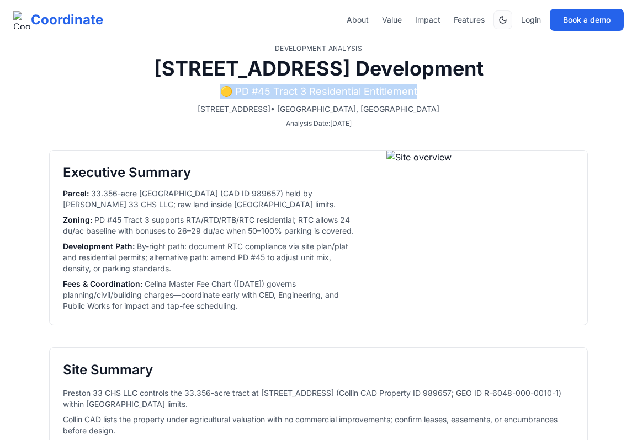
drag, startPoint x: 223, startPoint y: 87, endPoint x: 440, endPoint y: 85, distance: 216.8
click at [440, 85] on p "🟡 PD #45 Tract 3 Residential Entitlement" at bounding box center [318, 91] width 538 height 15
copy p "🟡 PD #45 Tract 3 Residential Entitlement"
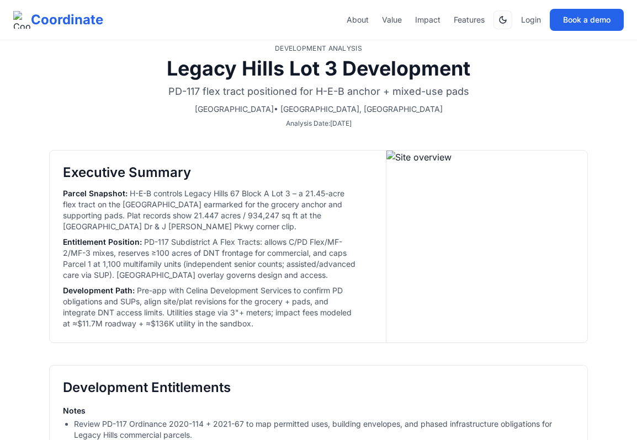
select select "**"
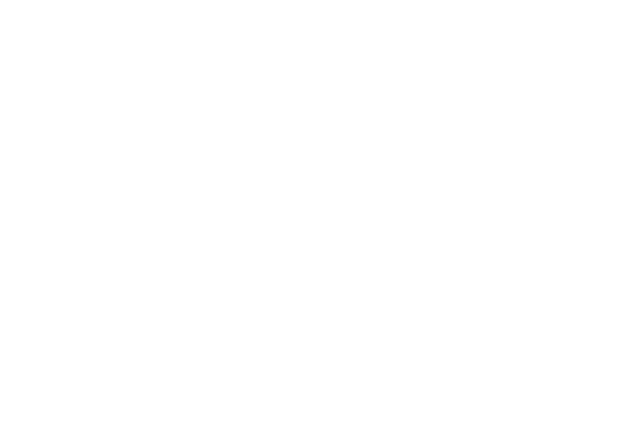
select select "**"
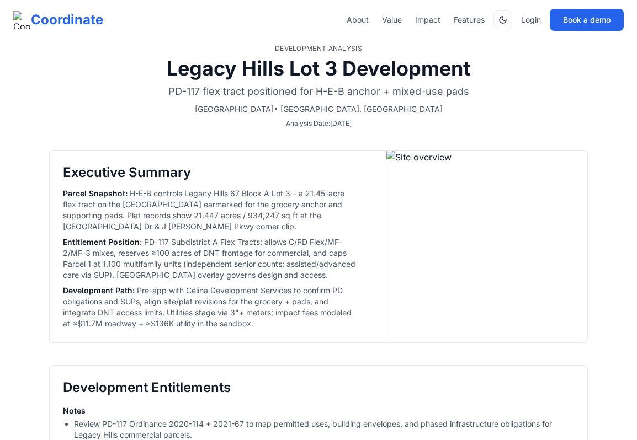
select select "**"
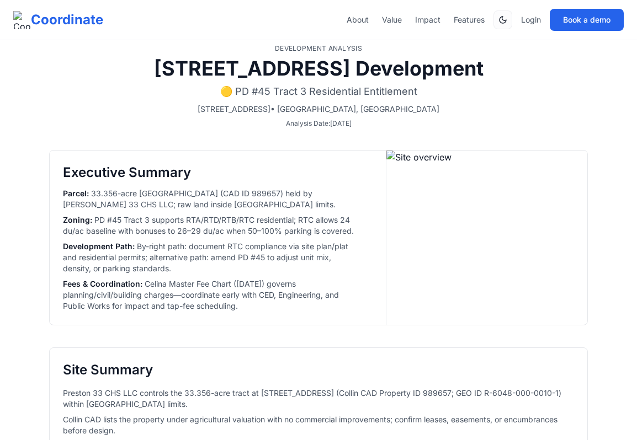
click at [323, 95] on p "🟡 PD #45 Tract 3 Residential Entitlement" at bounding box center [318, 91] width 538 height 15
copy p "🟡 PD #45 Tract 3 Residential Entitlement"
click at [326, 275] on div "Parcel : 33.356-acre Westgate Tract (CAD ID 989657) held by Preston 33 CHS LLC;…" at bounding box center [211, 250] width 296 height 124
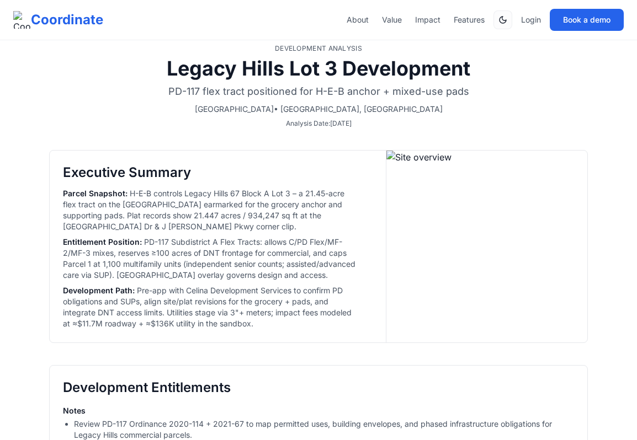
select select "**"
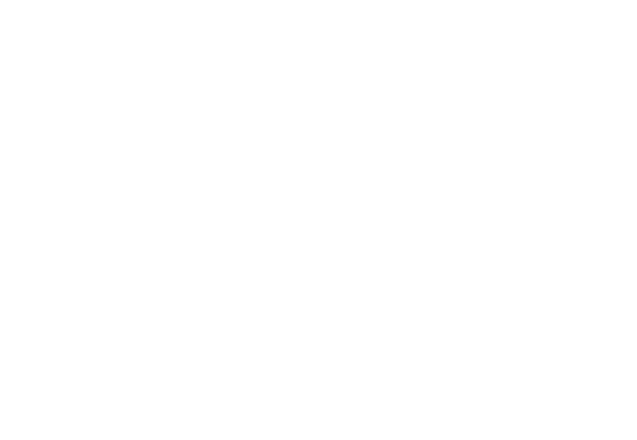
select select "**"
